Goal: Entertainment & Leisure: Browse casually

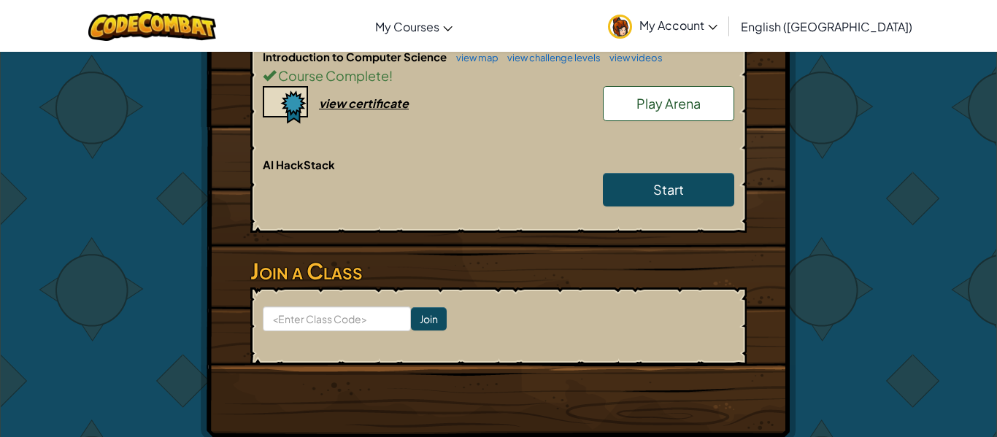
scroll to position [407, 0]
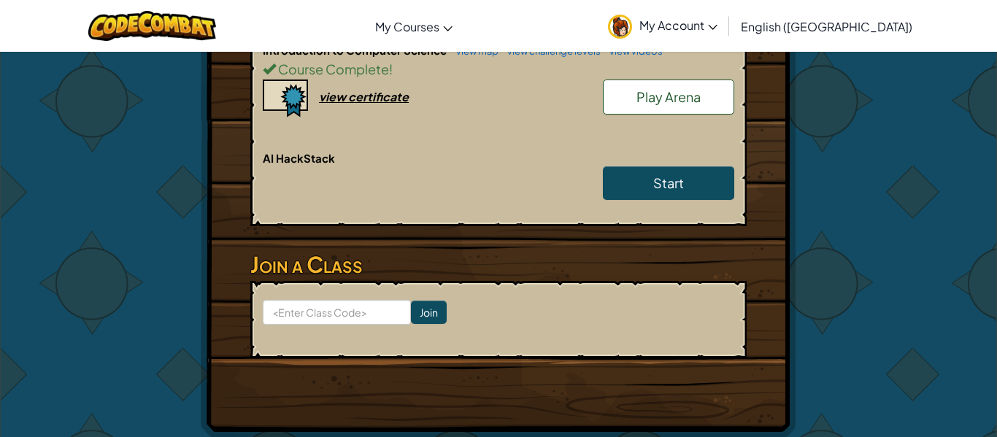
click at [661, 92] on span "Play Arena" at bounding box center [669, 96] width 64 height 17
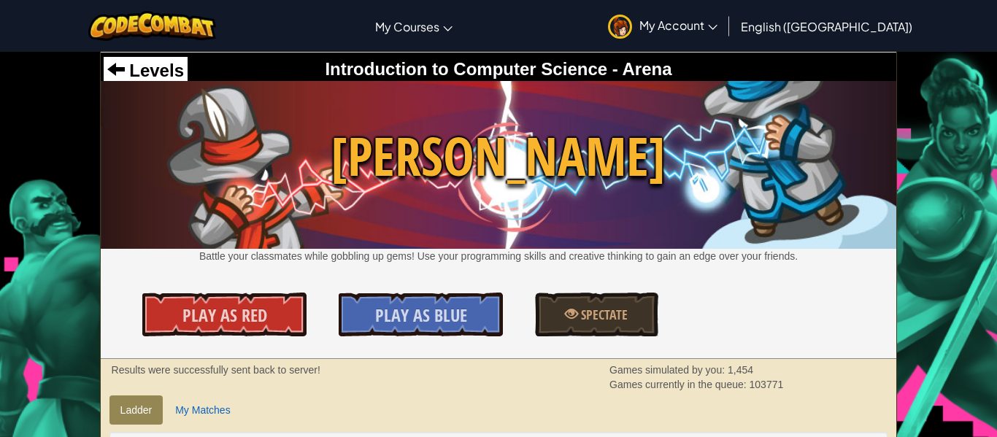
click at [293, 225] on img at bounding box center [499, 165] width 796 height 168
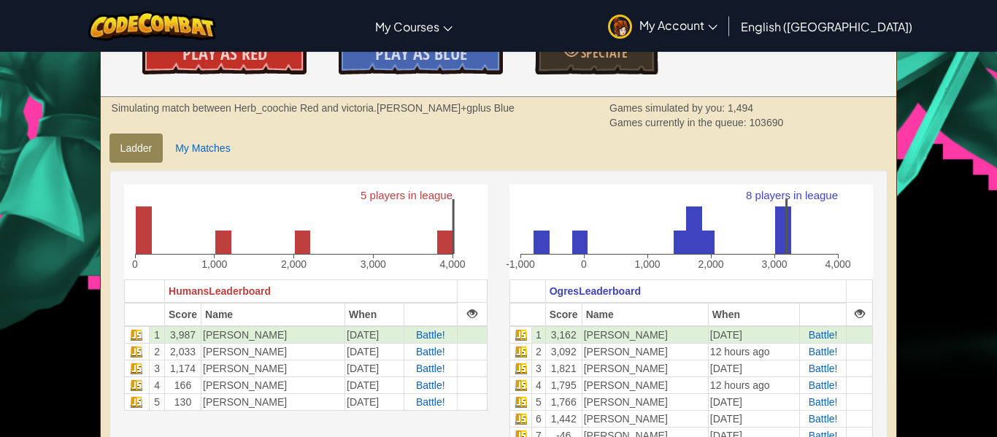
scroll to position [267, 0]
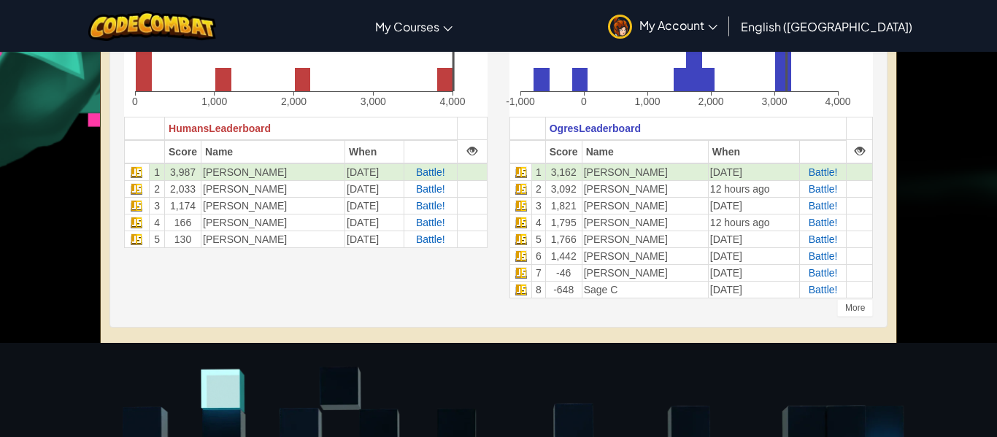
scroll to position [427, 0]
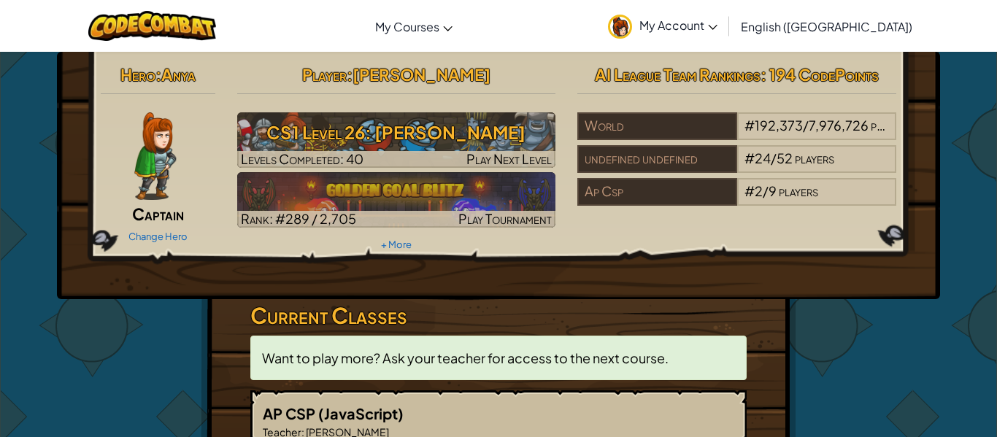
scroll to position [407, 0]
